Goal: Task Accomplishment & Management: Manage account settings

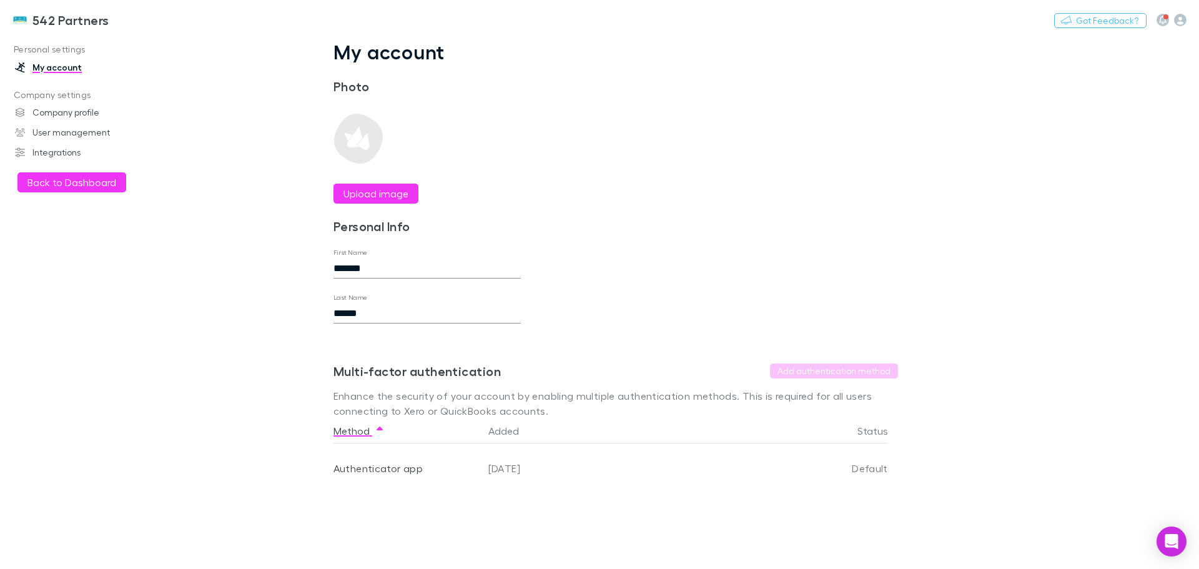
click at [57, 179] on button "Back to Dashboard" at bounding box center [71, 182] width 109 height 20
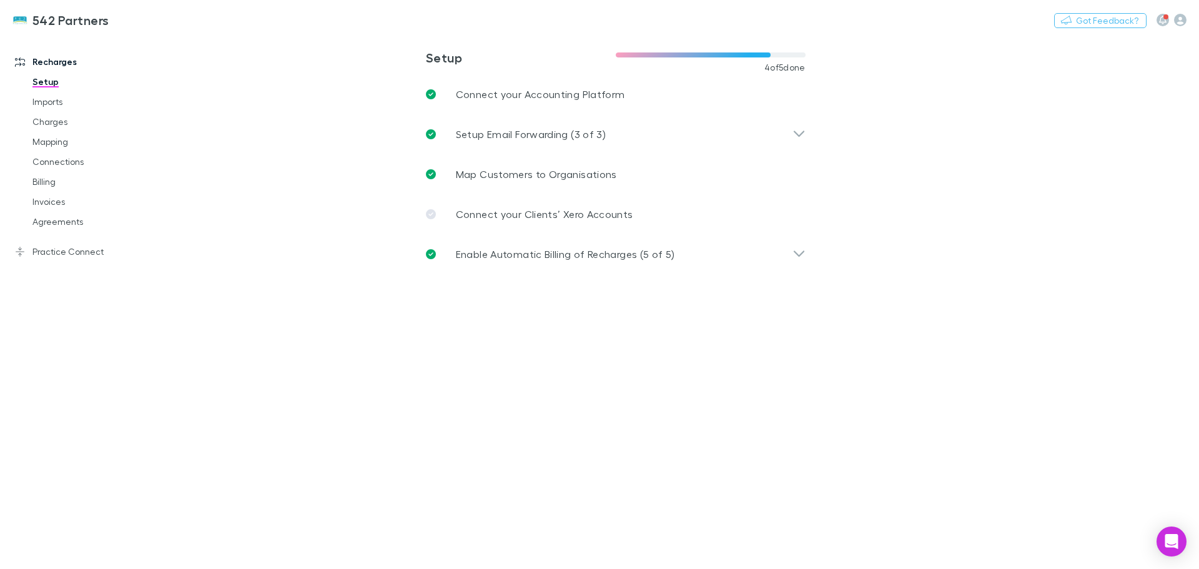
click at [61, 222] on link "Agreements" at bounding box center [94, 222] width 149 height 20
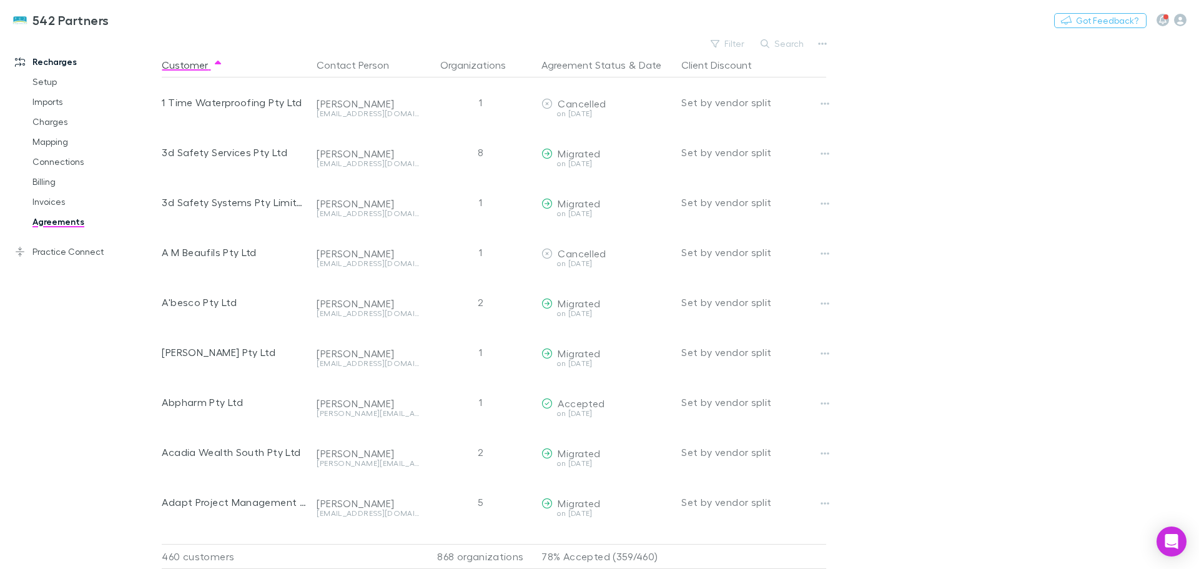
click at [789, 41] on button "Search" at bounding box center [782, 43] width 57 height 15
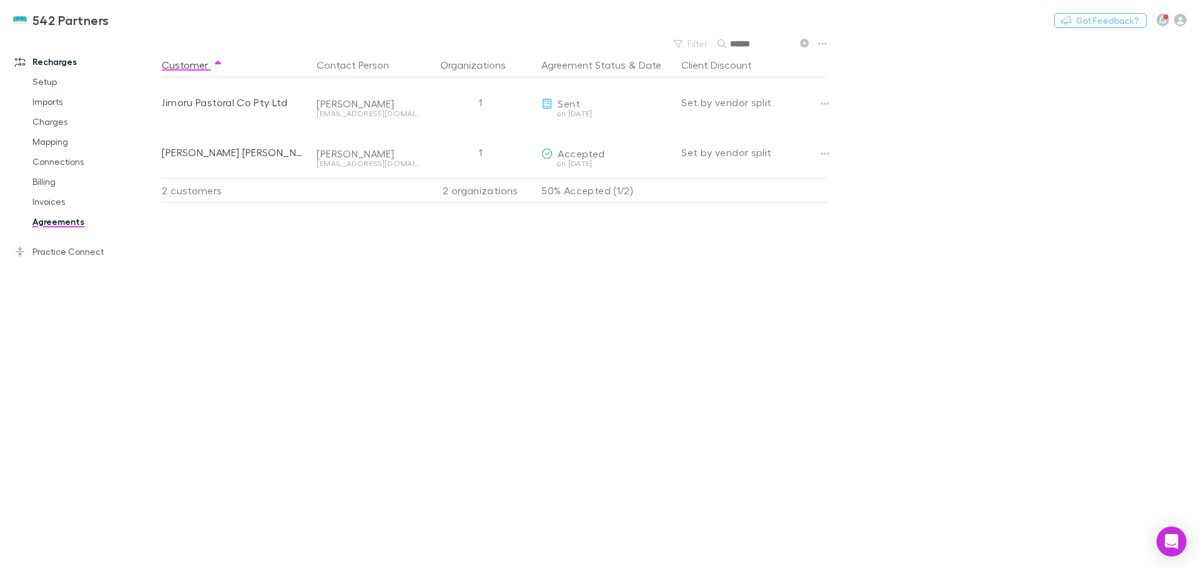
type input "******"
click at [822, 102] on icon "button" at bounding box center [824, 104] width 9 height 10
click at [740, 174] on p "Retract agreement" at bounding box center [748, 173] width 152 height 15
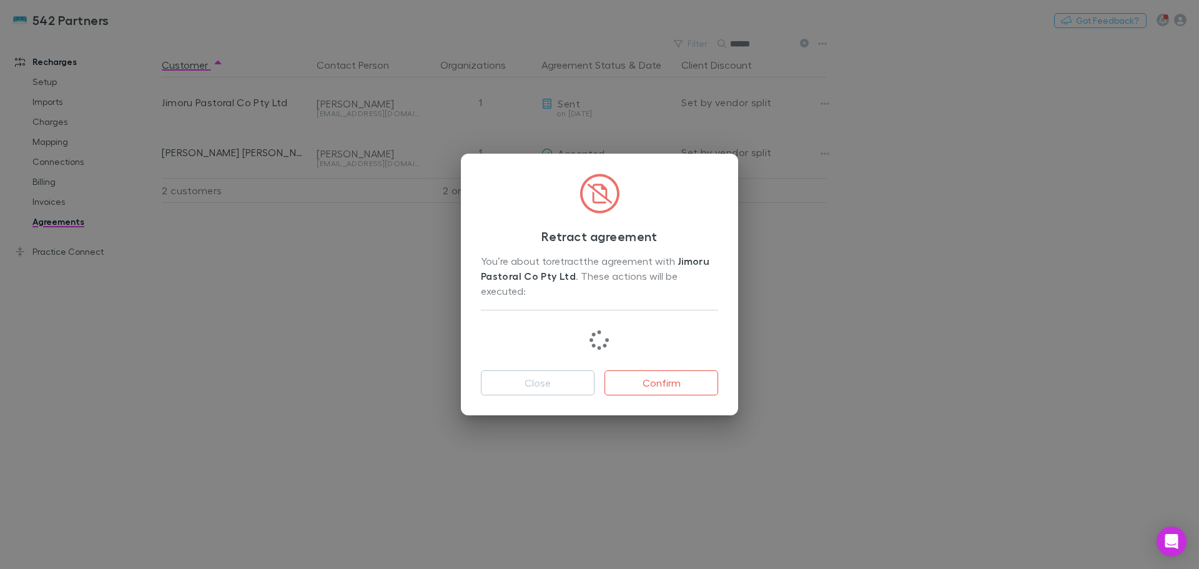
click at [651, 312] on div at bounding box center [599, 335] width 237 height 51
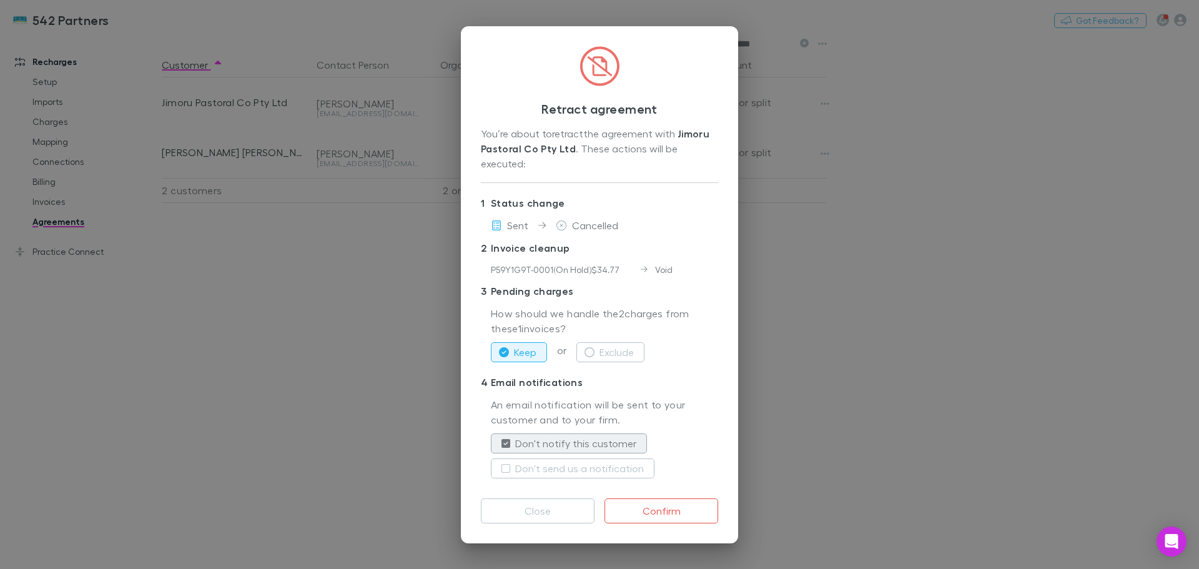
click at [504, 458] on button "Don't send us a notification" at bounding box center [573, 468] width 164 height 20
click at [591, 347] on icon "button" at bounding box center [589, 352] width 10 height 10
click at [668, 503] on button "Confirm" at bounding box center [661, 510] width 114 height 25
